Goal: Task Accomplishment & Management: Manage account settings

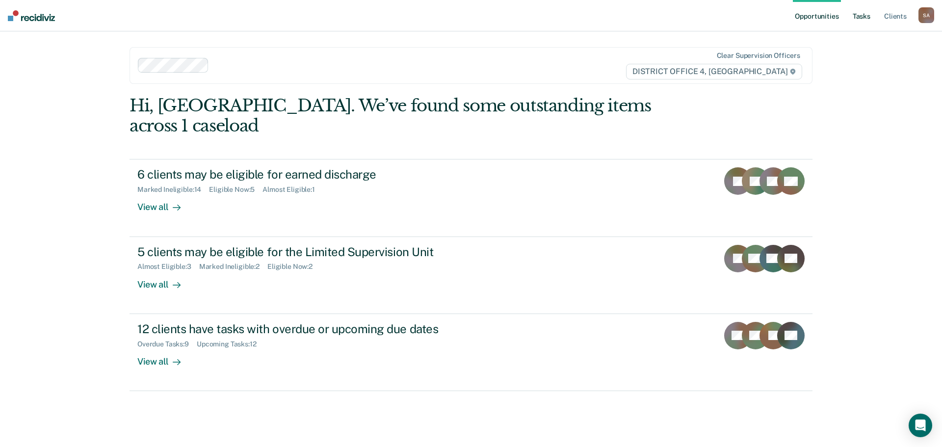
click at [865, 24] on link "Tasks" at bounding box center [862, 15] width 22 height 31
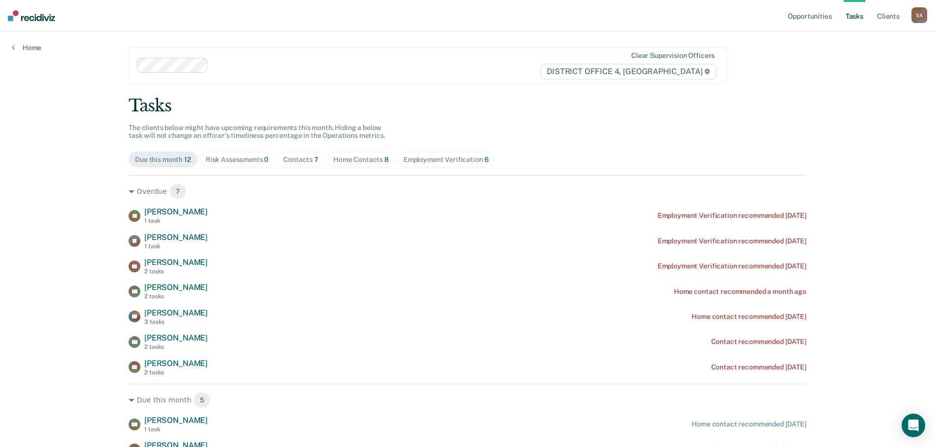
click at [346, 163] on div "Home Contacts 8" at bounding box center [360, 160] width 55 height 8
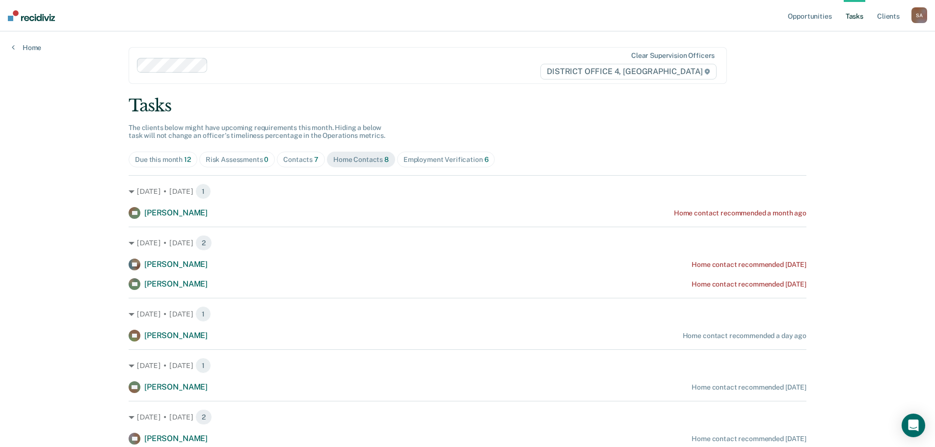
click at [296, 159] on div "Contacts 7" at bounding box center [300, 160] width 35 height 8
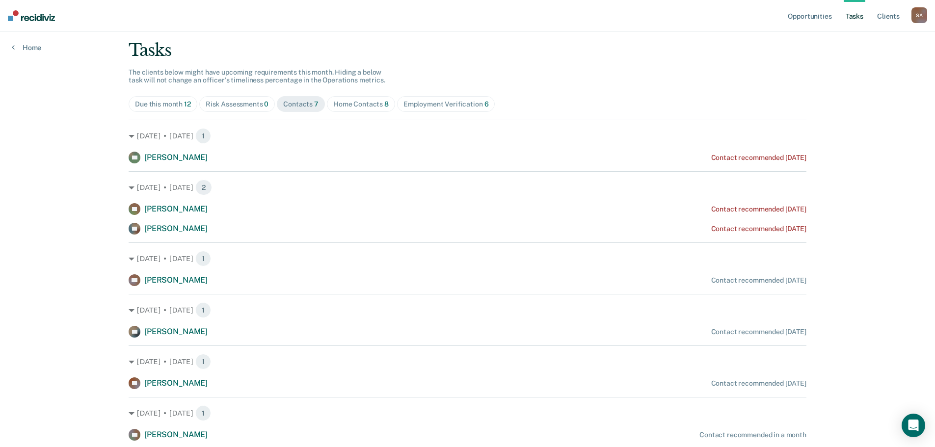
scroll to position [23, 0]
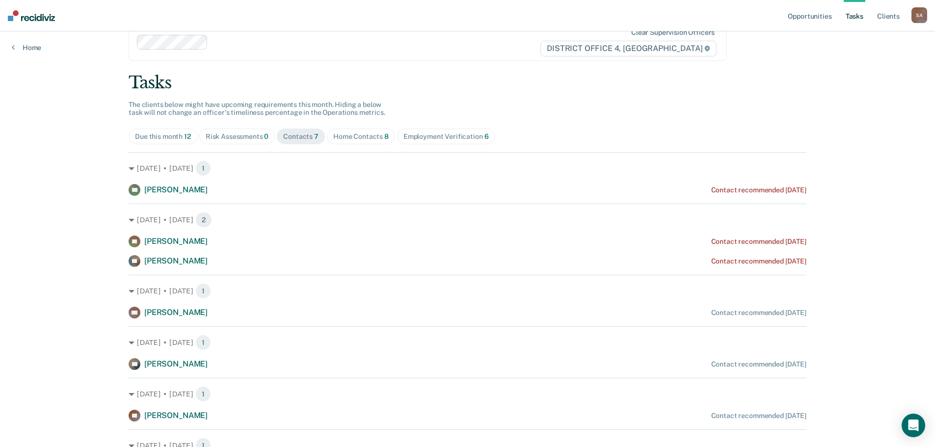
click at [365, 135] on div "Home Contacts 8" at bounding box center [360, 137] width 55 height 8
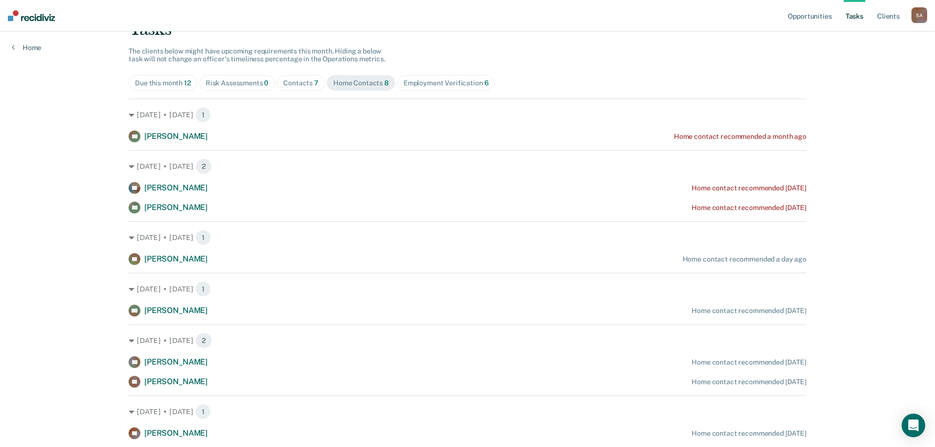
scroll to position [88, 0]
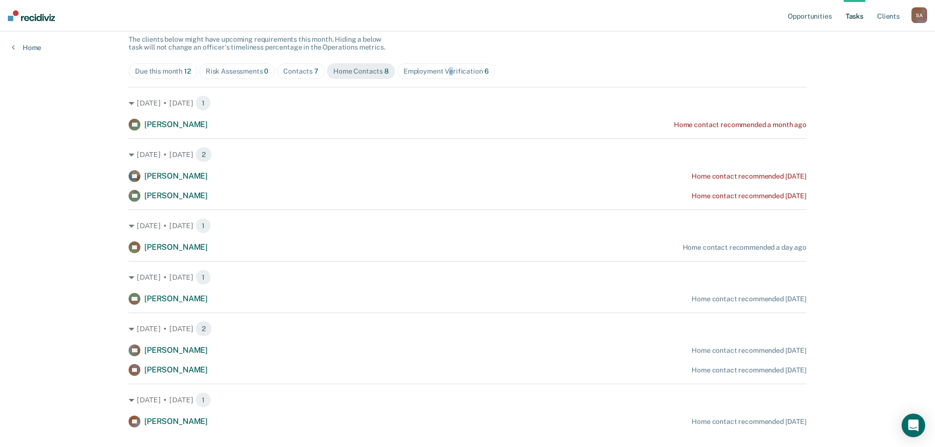
click at [446, 67] on div "Employment Verification 6" at bounding box center [445, 71] width 85 height 8
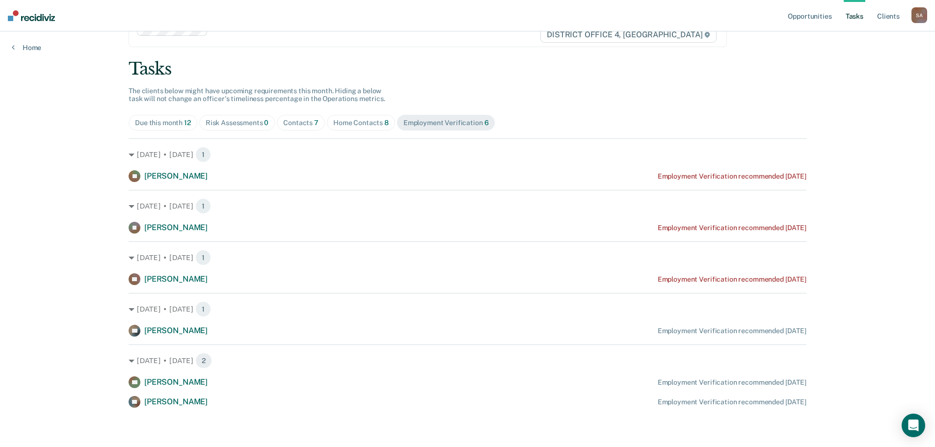
click at [500, 93] on div "Tasks The clients below might have upcoming requirements this month. Hiding a b…" at bounding box center [468, 233] width 678 height 349
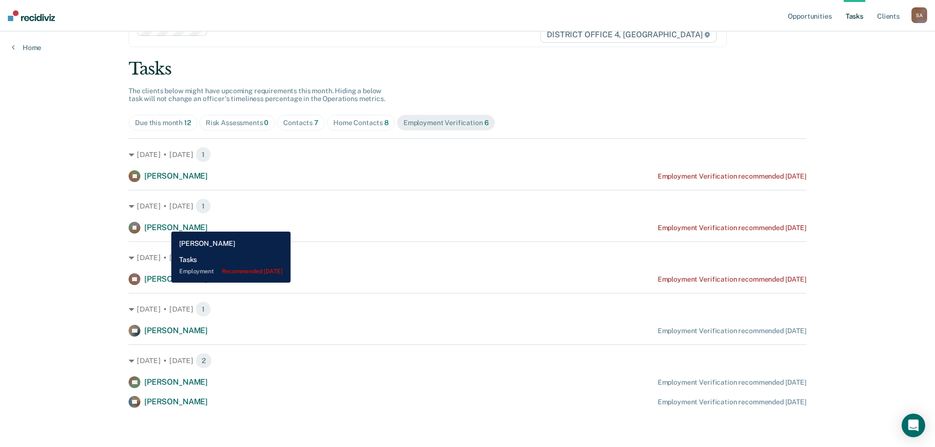
click at [164, 224] on span "[PERSON_NAME]" at bounding box center [175, 227] width 63 height 9
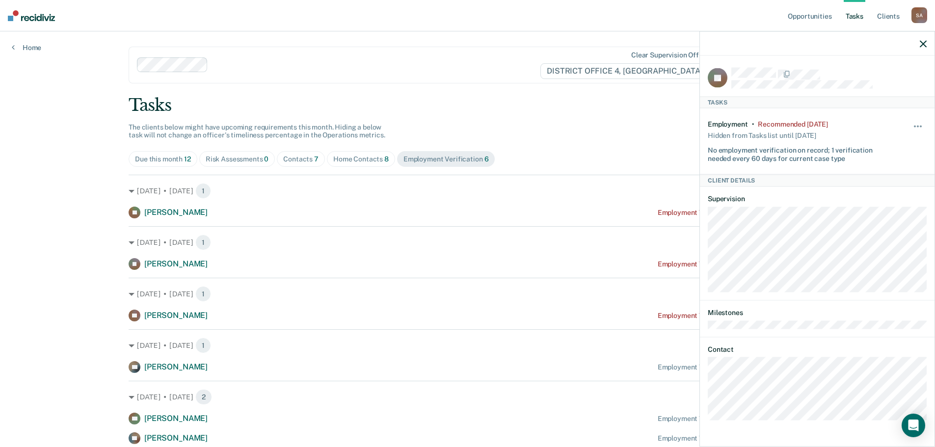
scroll to position [0, 0]
click at [818, 14] on link "Opportunities" at bounding box center [810, 15] width 48 height 31
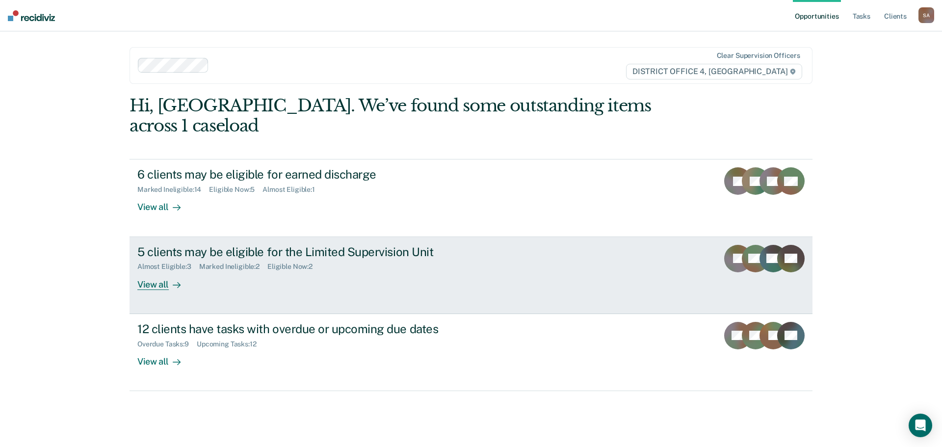
click at [511, 249] on link "5 clients may be eligible for the Limited Supervision Unit Almost Eligible : 3 …" at bounding box center [471, 275] width 683 height 77
click at [233, 263] on div "Marked Ineligible : 2" at bounding box center [233, 267] width 68 height 8
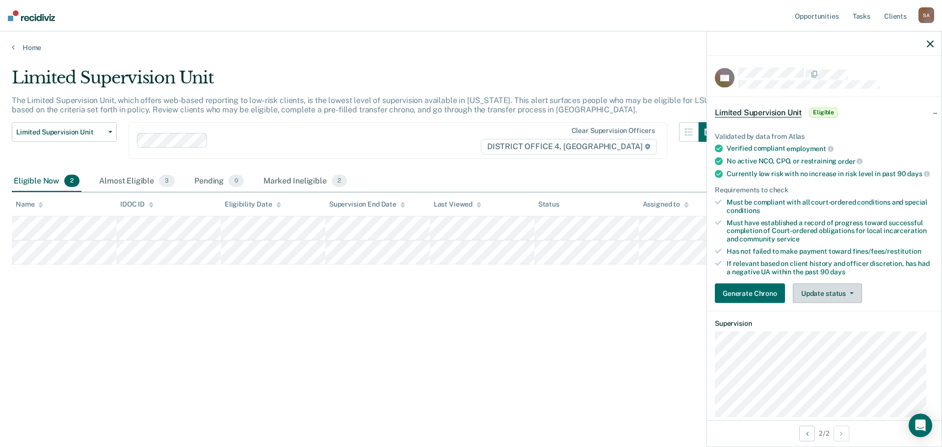
click at [832, 298] on button "Update status" at bounding box center [827, 294] width 69 height 20
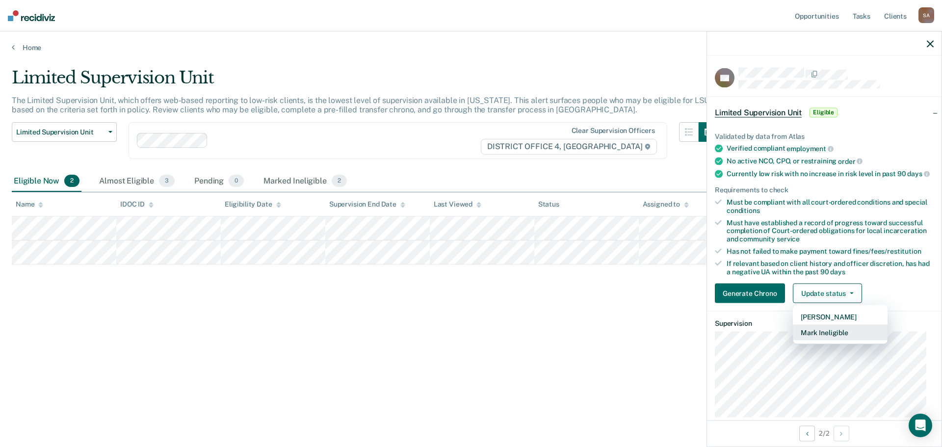
click at [842, 341] on button "Mark Ineligible" at bounding box center [840, 333] width 95 height 16
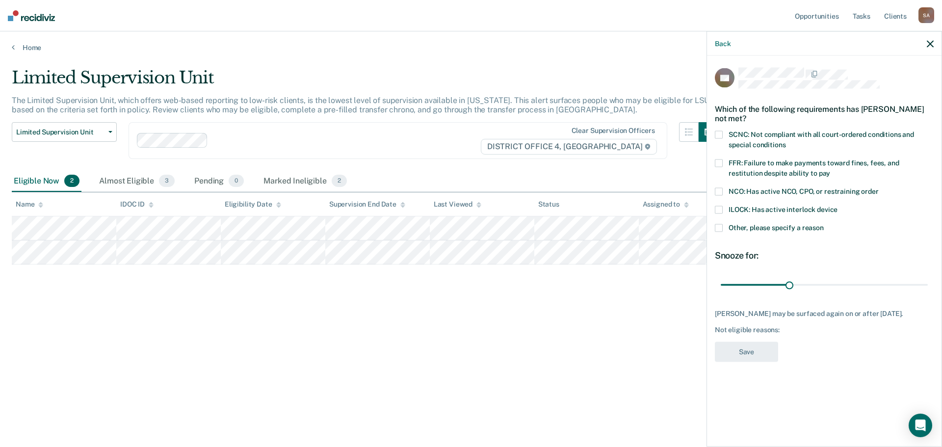
click at [775, 224] on span "Other, please specify a reason" at bounding box center [776, 228] width 95 height 8
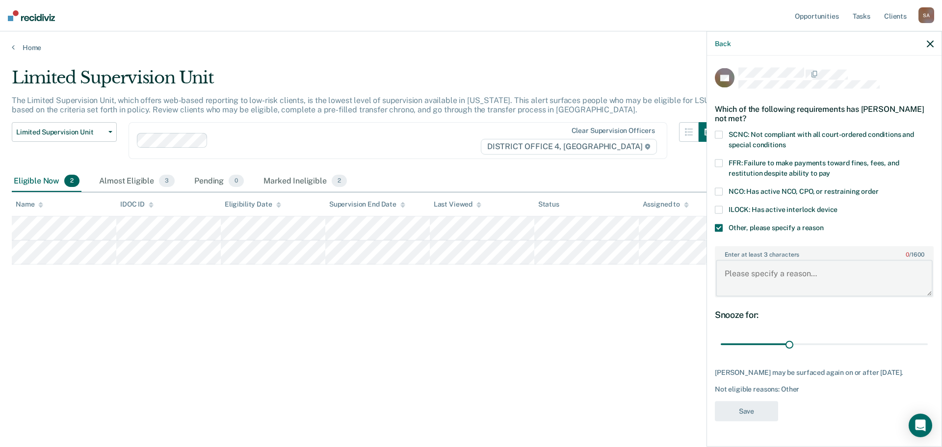
click at [771, 278] on textarea "Enter at least 3 characters 0 / 1600" at bounding box center [824, 278] width 217 height 36
type textarea "Sex offender"
click at [766, 421] on button "Save" at bounding box center [746, 411] width 63 height 20
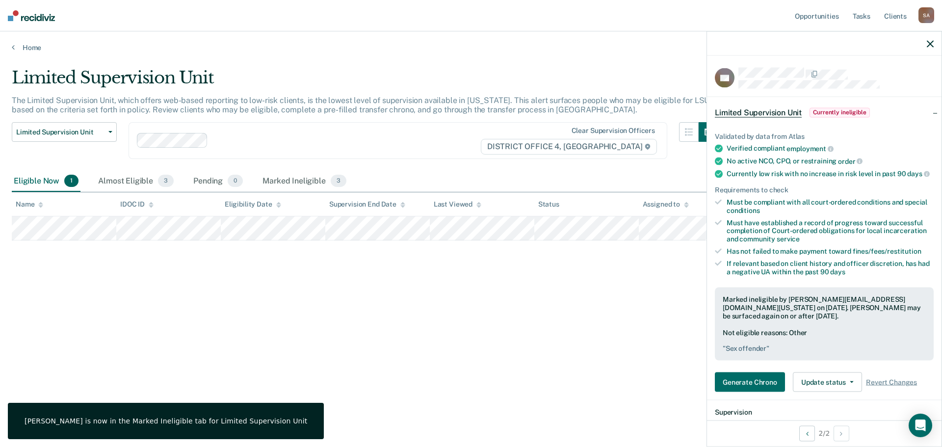
click at [262, 293] on div "Limited Supervision Unit The Limited Supervision Unit, which offers web-based r…" at bounding box center [471, 221] width 919 height 306
click at [931, 46] on icon "button" at bounding box center [930, 43] width 7 height 7
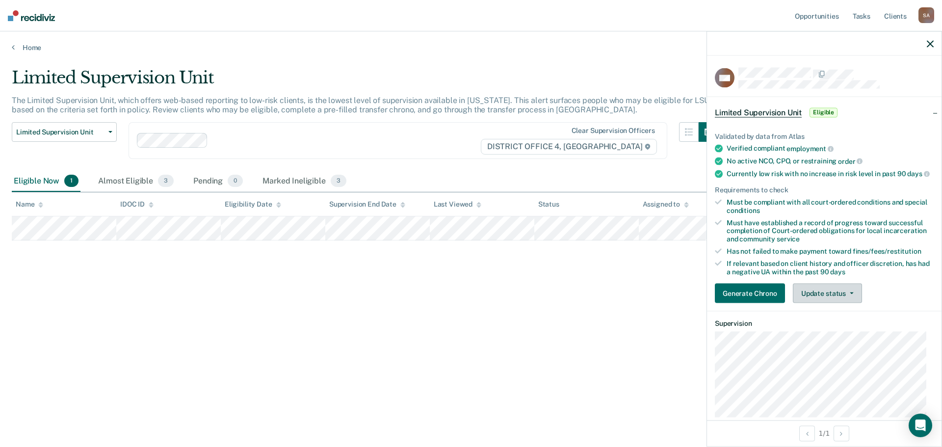
click at [842, 296] on button "Update status" at bounding box center [827, 294] width 69 height 20
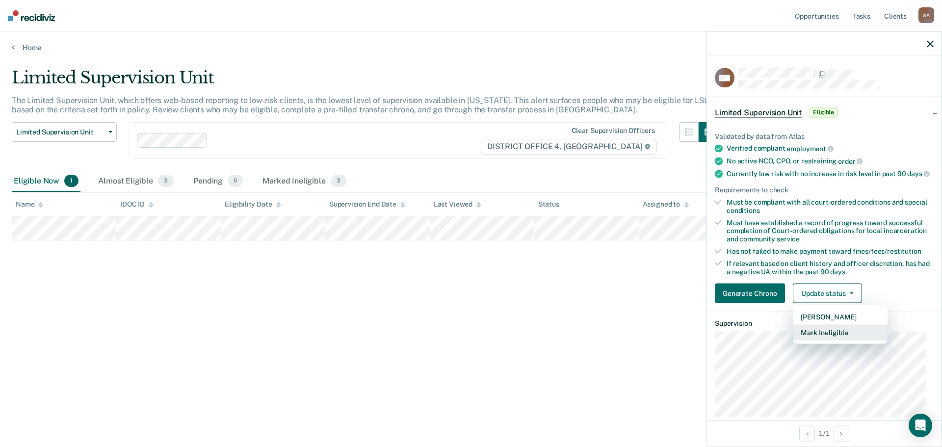
click at [841, 338] on button "Mark Ineligible" at bounding box center [840, 333] width 95 height 16
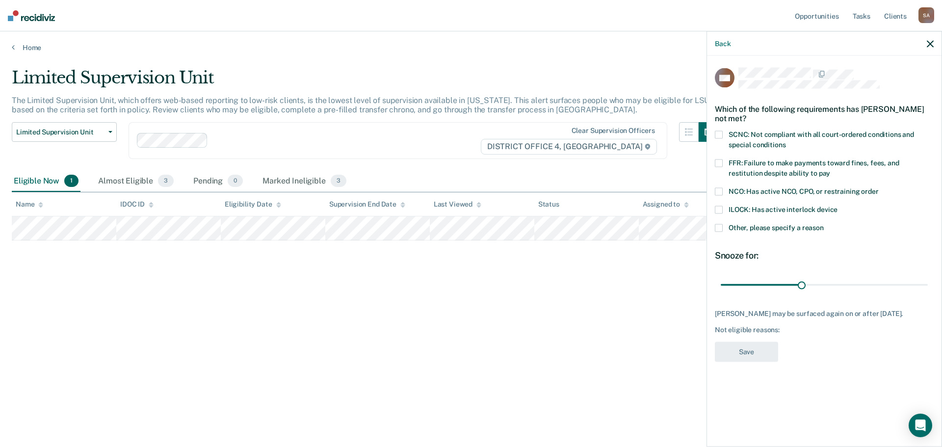
click at [785, 170] on span "FFR: Failure to make payments toward fines, fees, and restitution despite abili…" at bounding box center [814, 168] width 171 height 18
drag, startPoint x: 760, startPoint y: 363, endPoint x: 805, endPoint y: 218, distance: 151.7
click at [894, 367] on div "WV Which of the following requirements has [PERSON_NAME] not met? SCNC: Not com…" at bounding box center [824, 218] width 219 height 300
click at [779, 170] on span "FFR: Failure to make payments toward fines, fees, and restitution despite abili…" at bounding box center [814, 168] width 171 height 18
click at [775, 230] on span "Other, please specify a reason" at bounding box center [776, 228] width 95 height 8
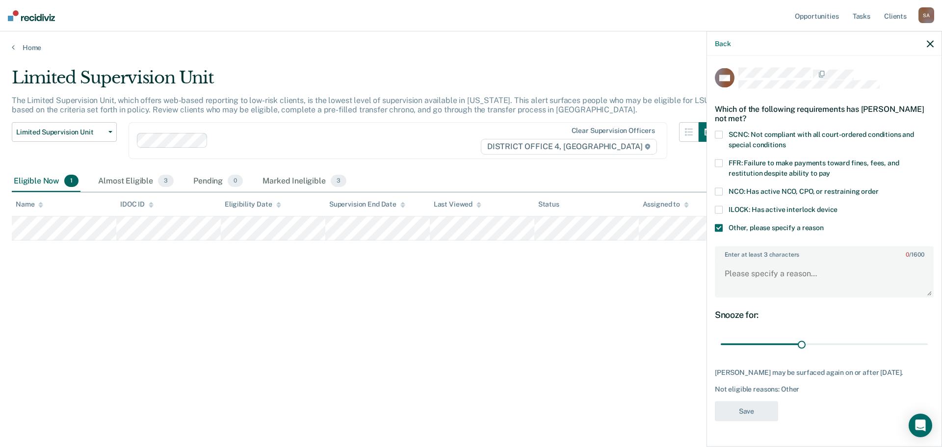
click at [925, 47] on div "Back" at bounding box center [824, 43] width 235 height 25
click at [928, 47] on div "Back" at bounding box center [824, 43] width 235 height 25
click at [926, 45] on div "Back" at bounding box center [824, 43] width 235 height 25
click at [930, 44] on icon "button" at bounding box center [930, 43] width 7 height 7
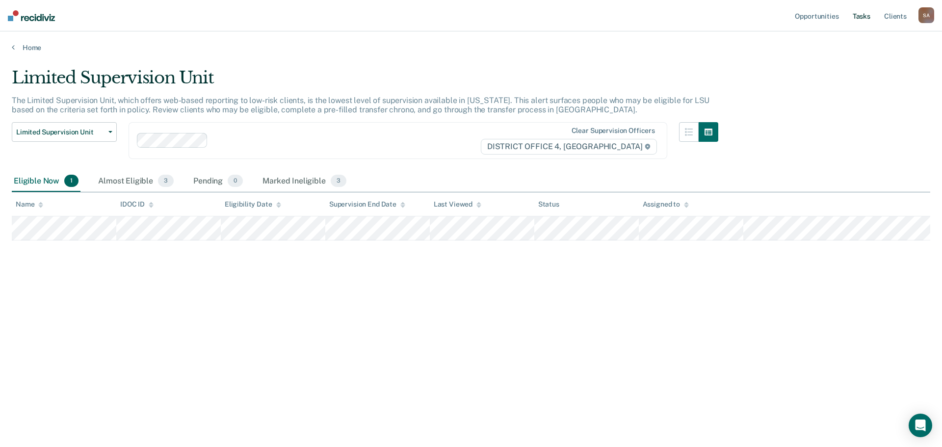
click at [865, 14] on link "Tasks" at bounding box center [862, 15] width 22 height 31
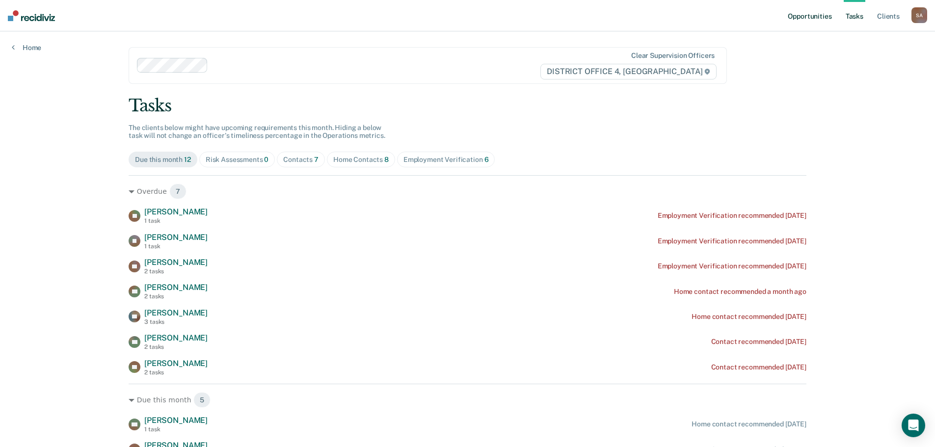
click at [822, 22] on link "Opportunities" at bounding box center [810, 15] width 48 height 31
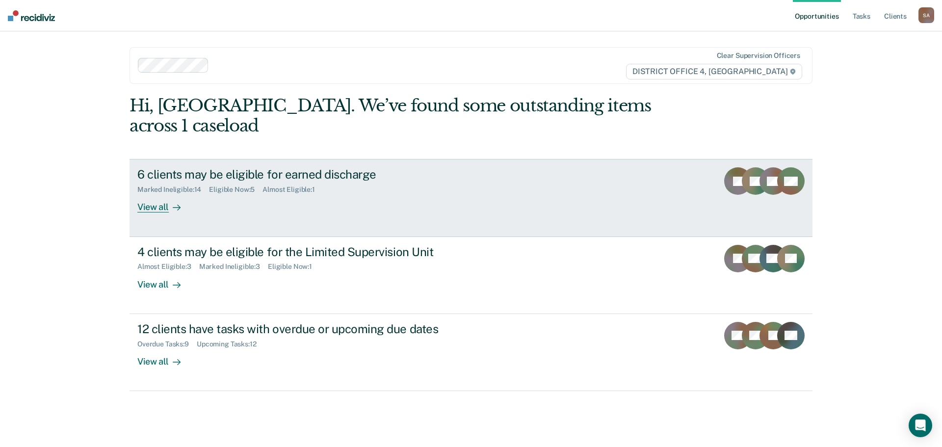
click at [322, 185] on div "6 clients may be eligible for earned discharge Marked Ineligible : 14 Eligible …" at bounding box center [321, 189] width 368 height 45
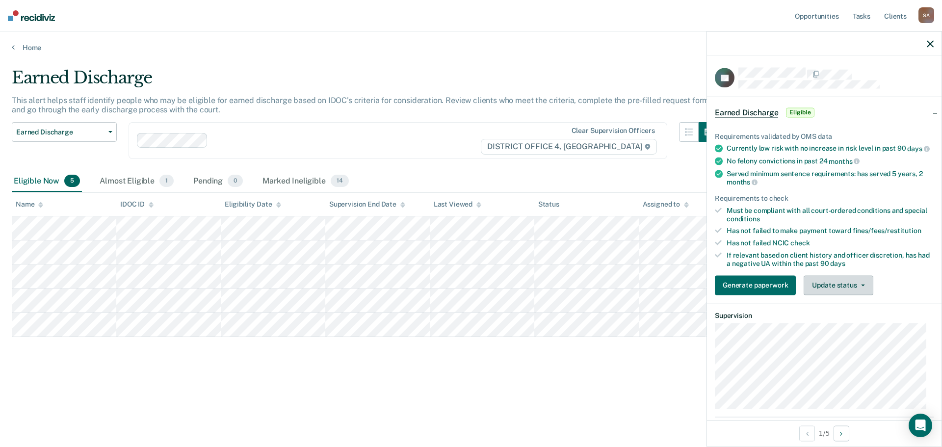
click at [843, 289] on button "Update status" at bounding box center [838, 285] width 69 height 20
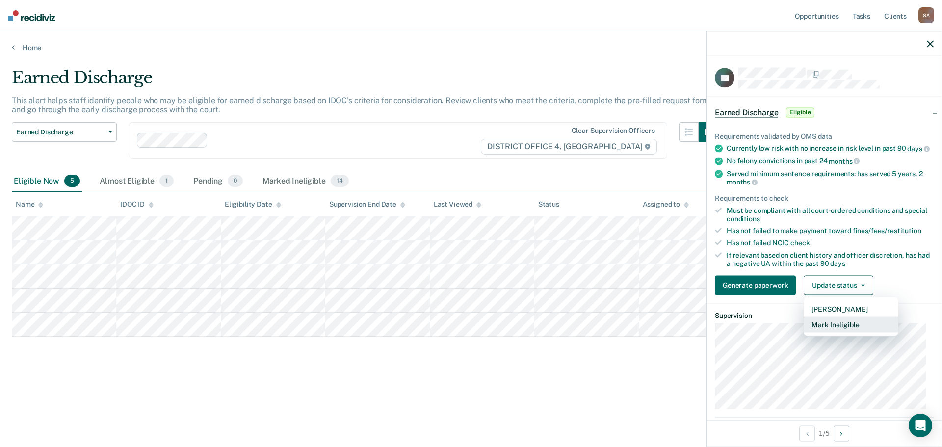
click at [851, 332] on button "Mark Ineligible" at bounding box center [851, 325] width 95 height 16
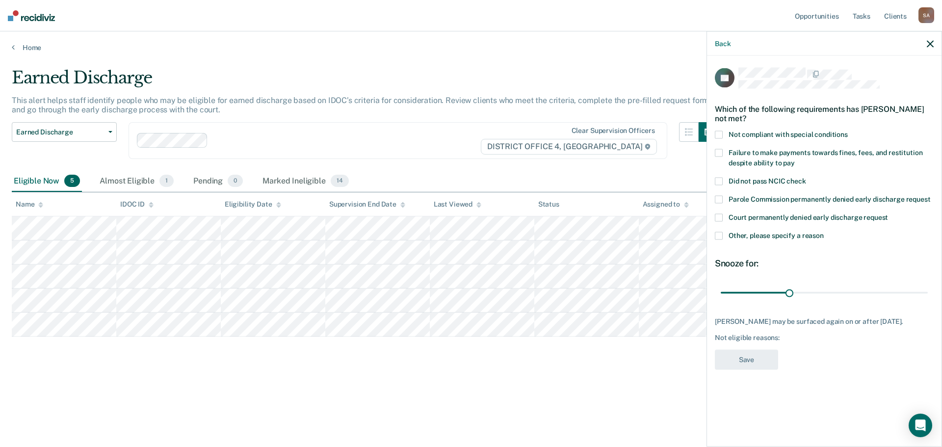
drag, startPoint x: 781, startPoint y: 234, endPoint x: 780, endPoint y: 242, distance: 8.5
click at [781, 234] on span "Other, please specify a reason" at bounding box center [776, 236] width 95 height 8
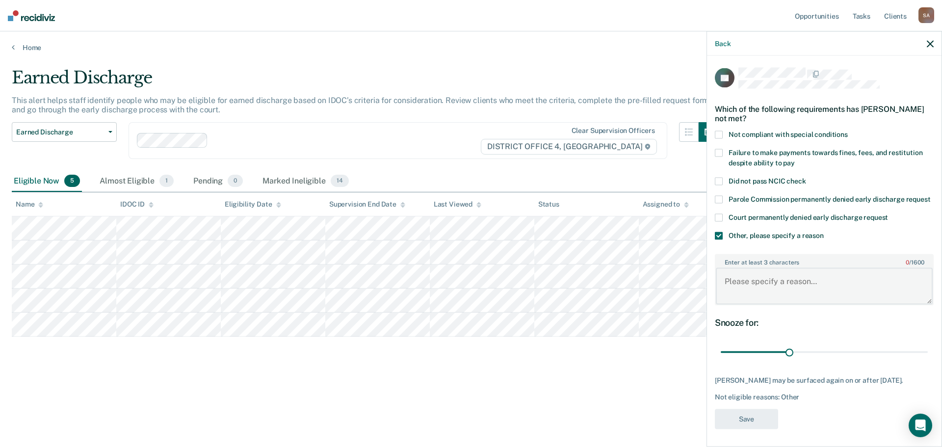
click at [768, 278] on textarea "Enter at least 3 characters 0 / 1600" at bounding box center [824, 286] width 217 height 36
type textarea "Drug court"
click at [744, 429] on button "Save" at bounding box center [746, 419] width 63 height 20
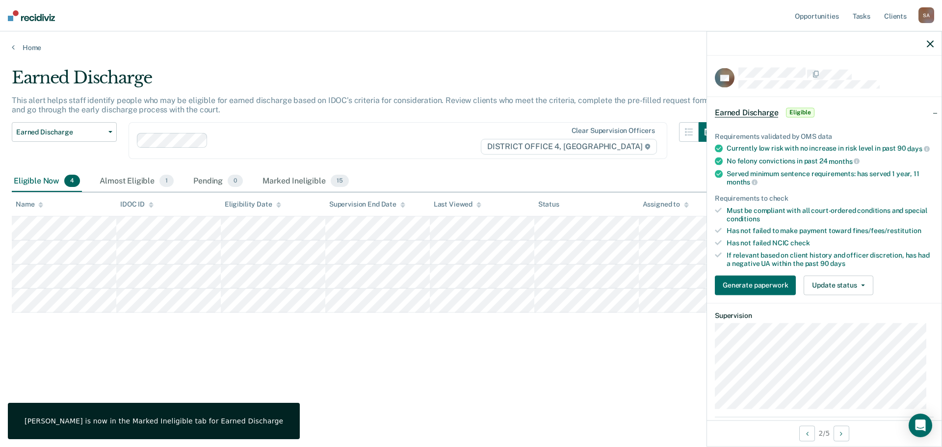
click at [848, 278] on div "Requirements validated by OMS data Currently low risk with no increase in risk …" at bounding box center [824, 209] width 235 height 187
click at [854, 289] on button "Update status" at bounding box center [838, 285] width 69 height 20
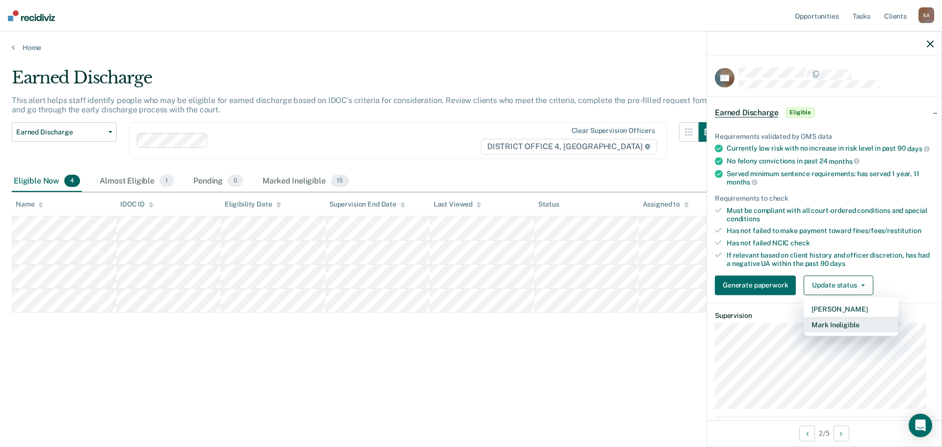
click at [842, 332] on button "Mark Ineligible" at bounding box center [851, 325] width 95 height 16
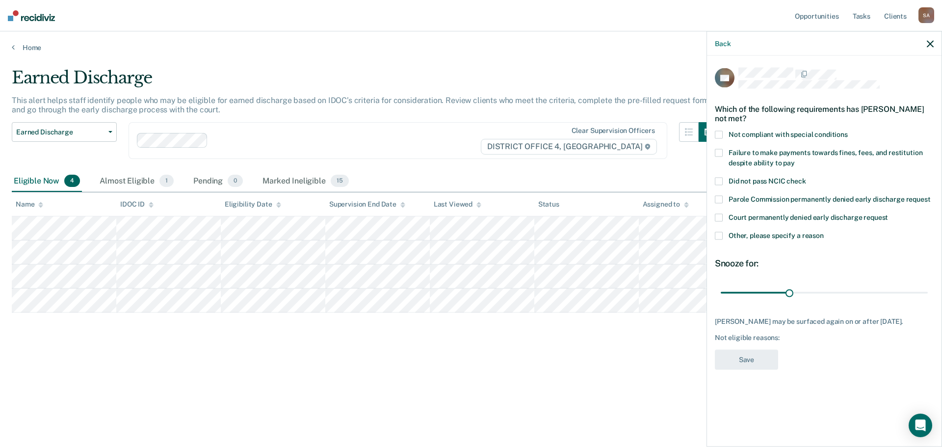
click at [610, 356] on div "Earned Discharge This alert helps staff identify people who may be eligible for…" at bounding box center [471, 221] width 919 height 306
click at [929, 46] on icon "button" at bounding box center [930, 43] width 7 height 7
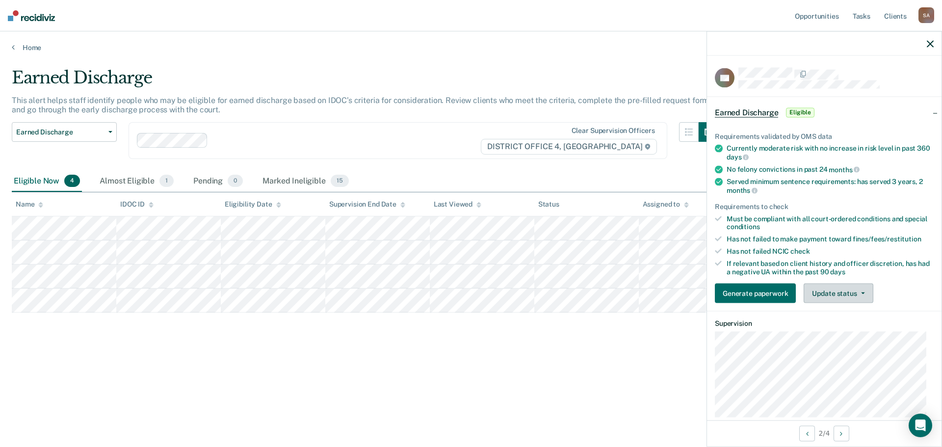
click at [846, 285] on button "Update status" at bounding box center [838, 294] width 69 height 20
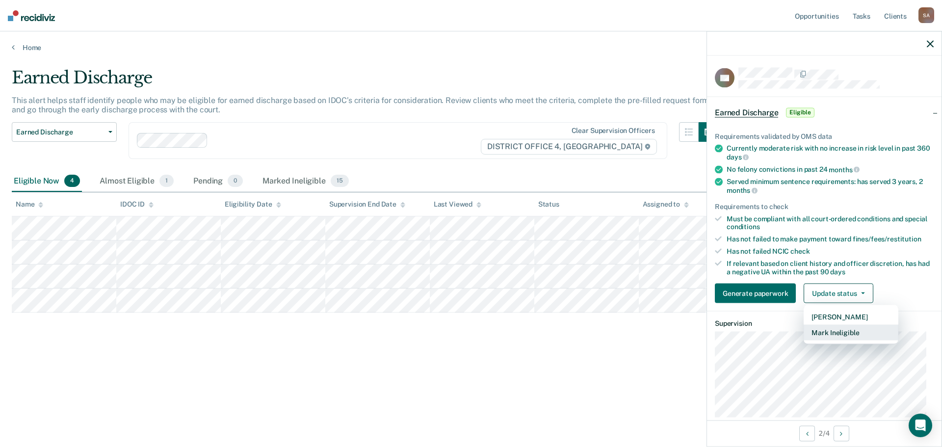
click at [858, 332] on button "Mark Ineligible" at bounding box center [851, 333] width 95 height 16
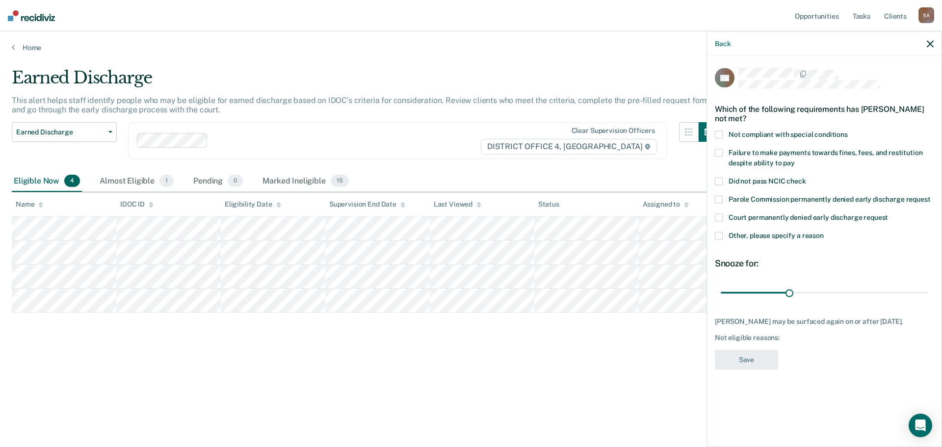
click at [766, 232] on span "Other, please specify a reason" at bounding box center [776, 236] width 95 height 8
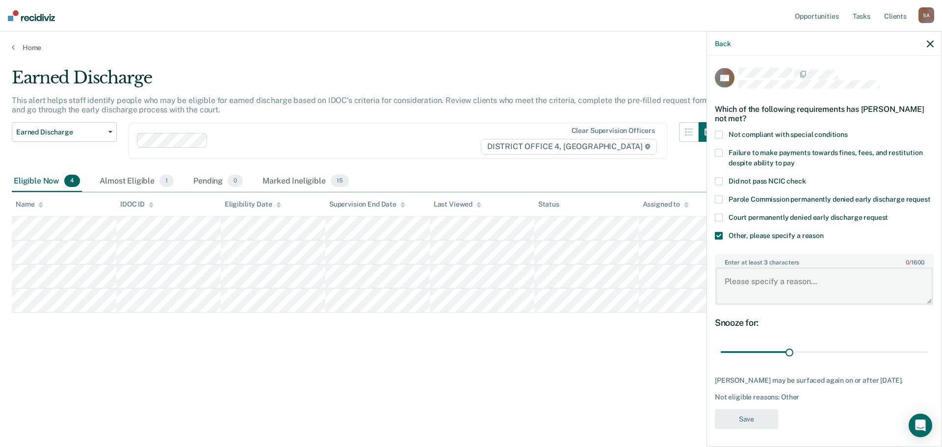
click at [768, 291] on textarea "Enter at least 3 characters 0 / 1600" at bounding box center [824, 286] width 217 height 36
type textarea "Drug Court"
click at [758, 429] on button "Save" at bounding box center [746, 419] width 63 height 20
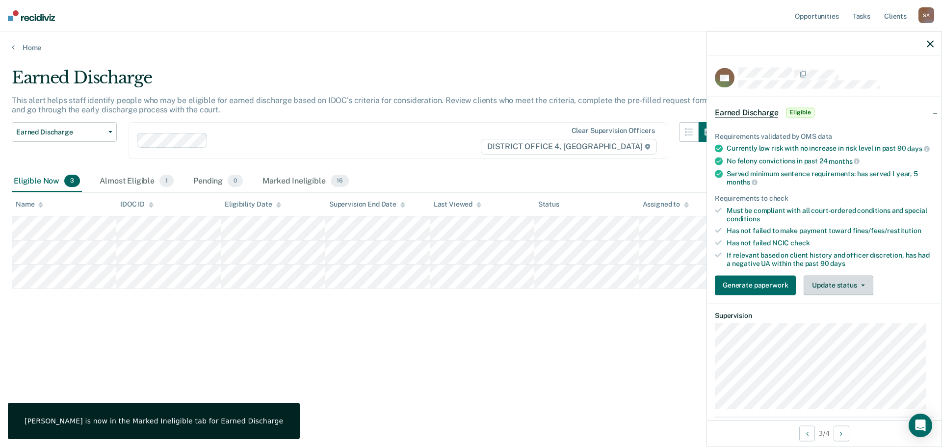
drag, startPoint x: 856, startPoint y: 284, endPoint x: 858, endPoint y: 294, distance: 10.1
click at [857, 284] on button "Update status" at bounding box center [838, 285] width 69 height 20
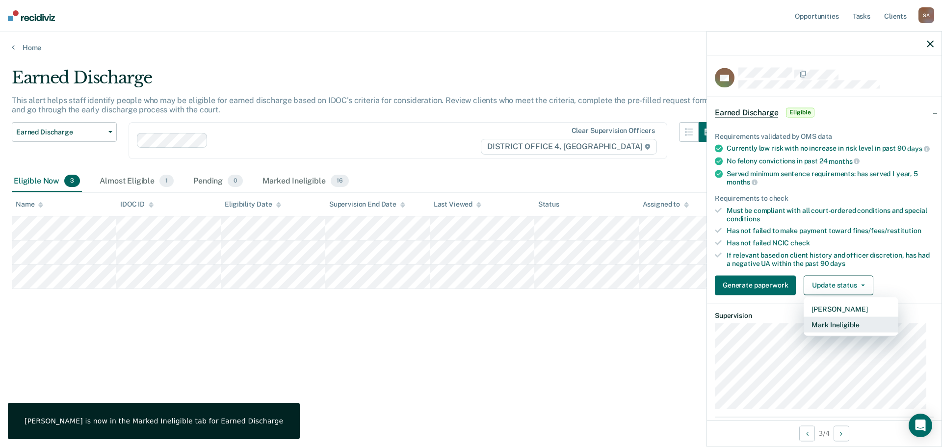
click at [836, 332] on button "Mark Ineligible" at bounding box center [851, 325] width 95 height 16
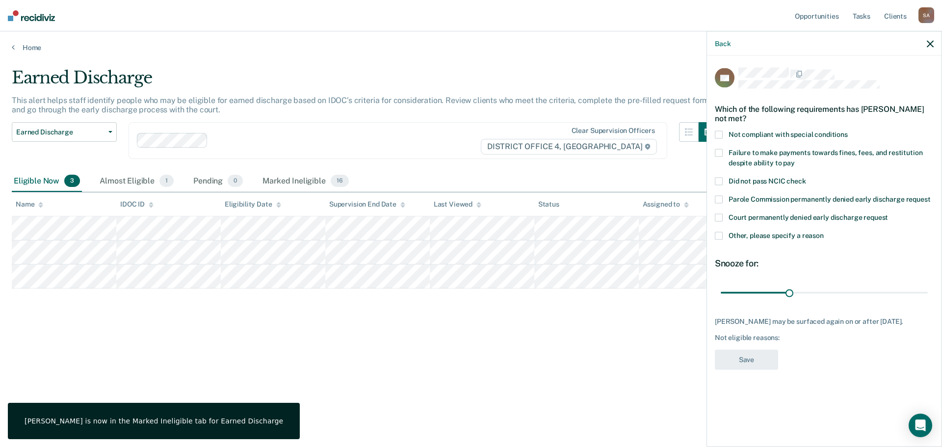
click at [777, 234] on span "Other, please specify a reason" at bounding box center [776, 236] width 95 height 8
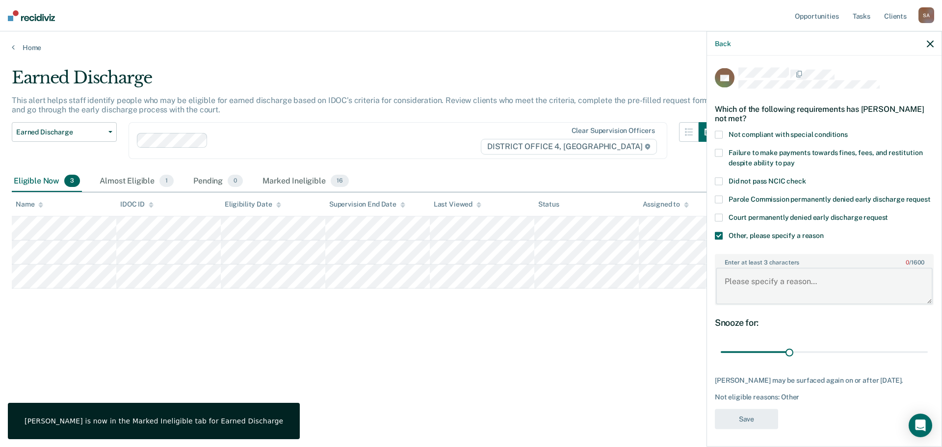
drag, startPoint x: 770, startPoint y: 296, endPoint x: 754, endPoint y: 293, distance: 15.5
click at [769, 296] on textarea "Enter at least 3 characters 0 / 1600" at bounding box center [824, 286] width 217 height 36
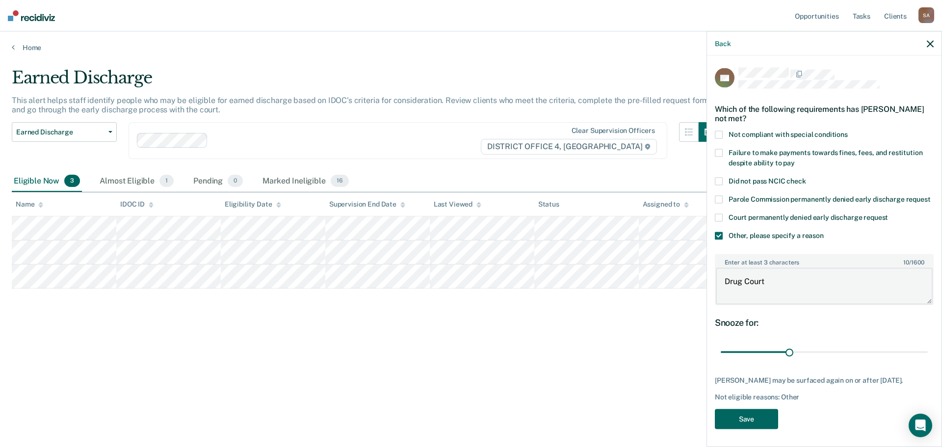
type textarea "Drug Court"
click at [746, 429] on button "Save" at bounding box center [746, 419] width 63 height 20
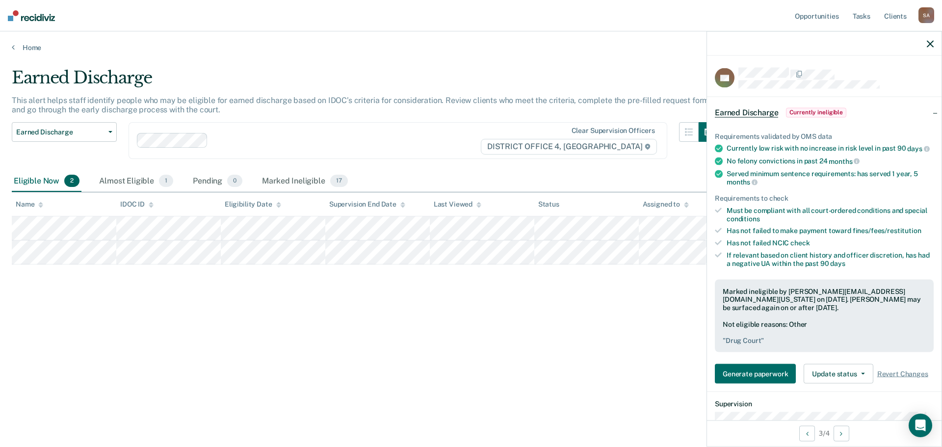
click at [26, 36] on div "Home" at bounding box center [471, 41] width 942 height 21
click at [31, 47] on link "Home" at bounding box center [471, 47] width 919 height 9
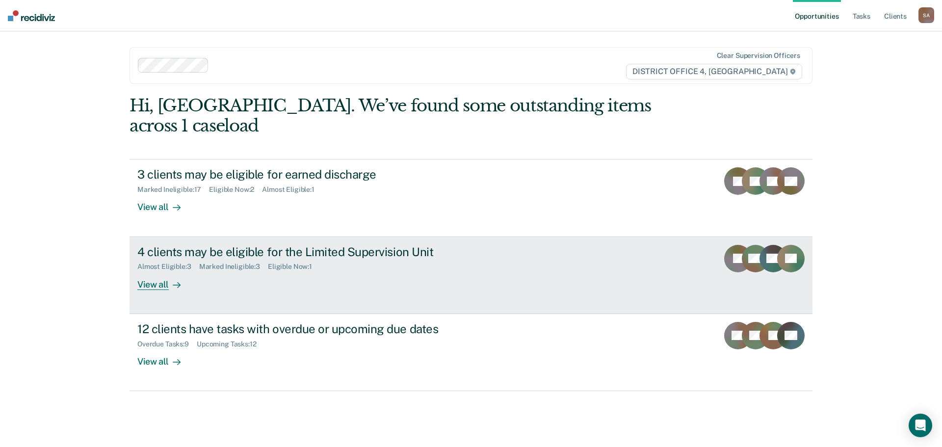
click at [332, 272] on link "4 clients may be eligible for the Limited Supervision Unit Almost Eligible : 3 …" at bounding box center [471, 275] width 683 height 77
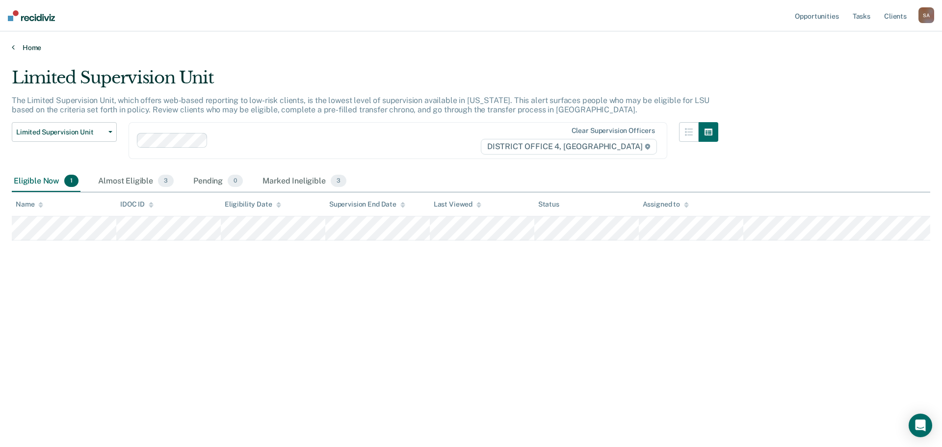
click at [33, 49] on link "Home" at bounding box center [471, 47] width 919 height 9
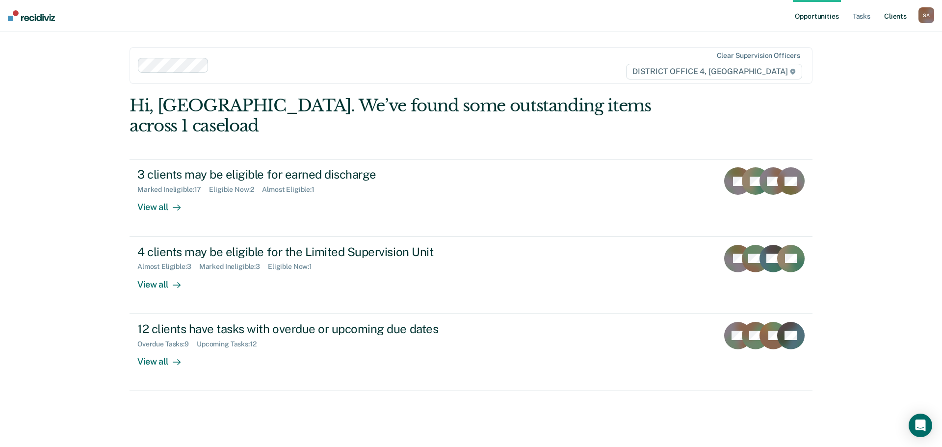
click at [905, 7] on link "Client s" at bounding box center [896, 15] width 27 height 31
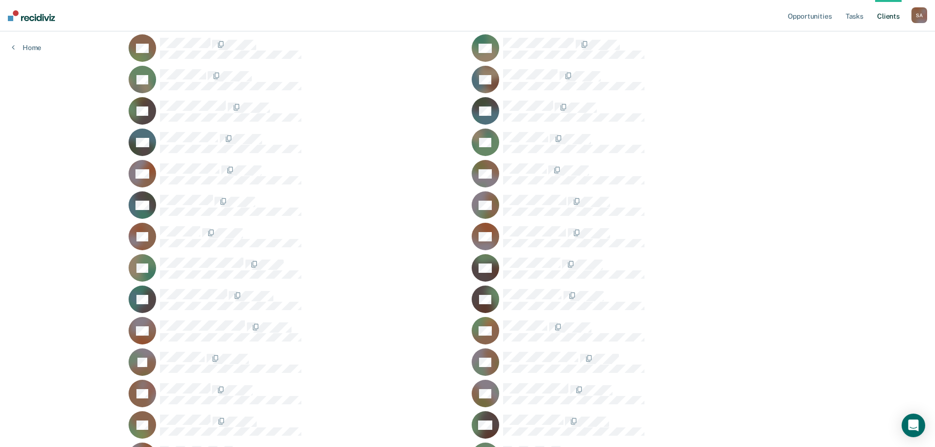
scroll to position [360, 0]
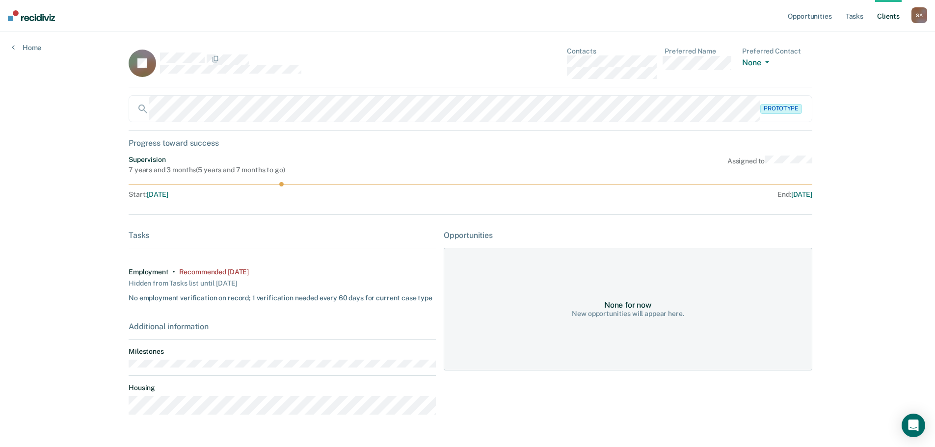
click at [785, 108] on div "Prototype" at bounding box center [471, 108] width 684 height 27
click at [875, 80] on div "Opportunities Tasks Client s Smajovic, [PERSON_NAME] S A Profile How it works L…" at bounding box center [467, 237] width 935 height 474
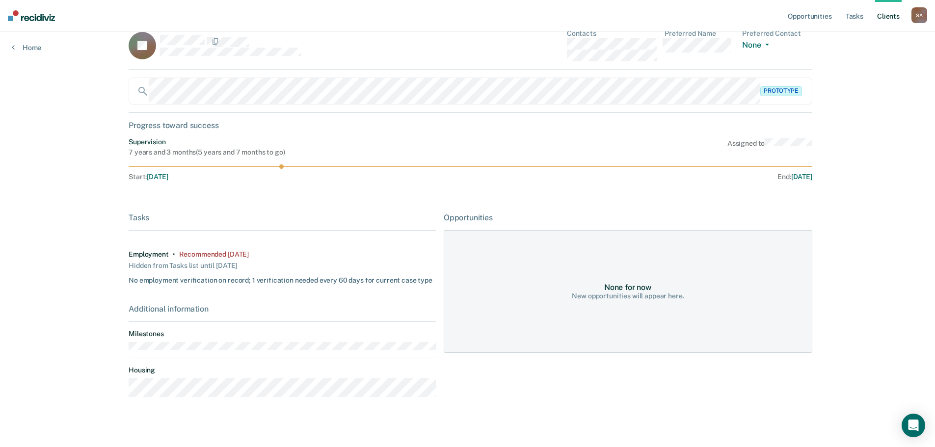
scroll to position [27, 0]
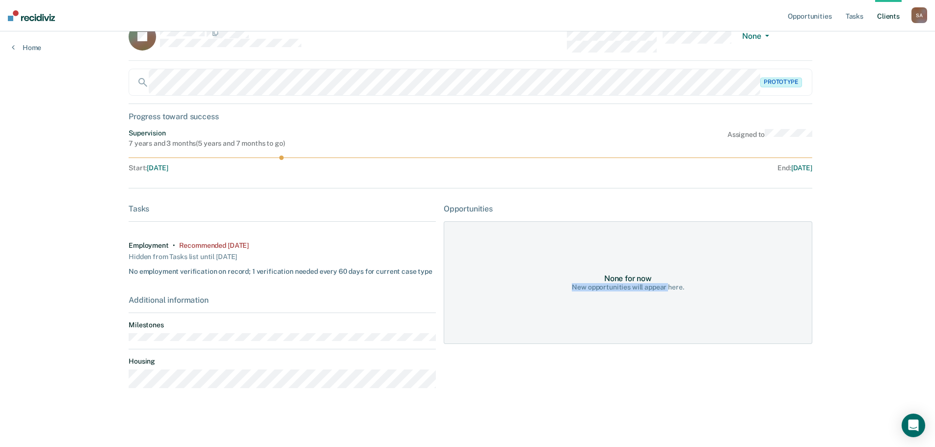
drag, startPoint x: 560, startPoint y: 290, endPoint x: 550, endPoint y: 289, distance: 9.8
click at [550, 289] on div "None for now New opportunities will appear here." at bounding box center [628, 282] width 369 height 123
click at [505, 294] on div "None for now New opportunities will appear here." at bounding box center [628, 282] width 369 height 123
